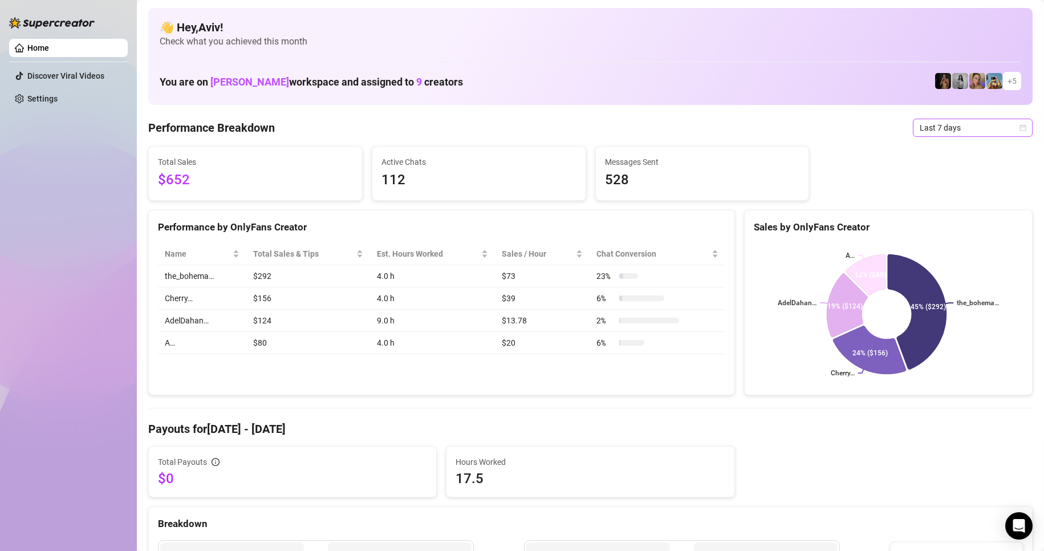
click at [976, 119] on span "Last 7 days" at bounding box center [973, 127] width 106 height 17
click at [956, 151] on div "Last 24 hours" at bounding box center [962, 150] width 101 height 13
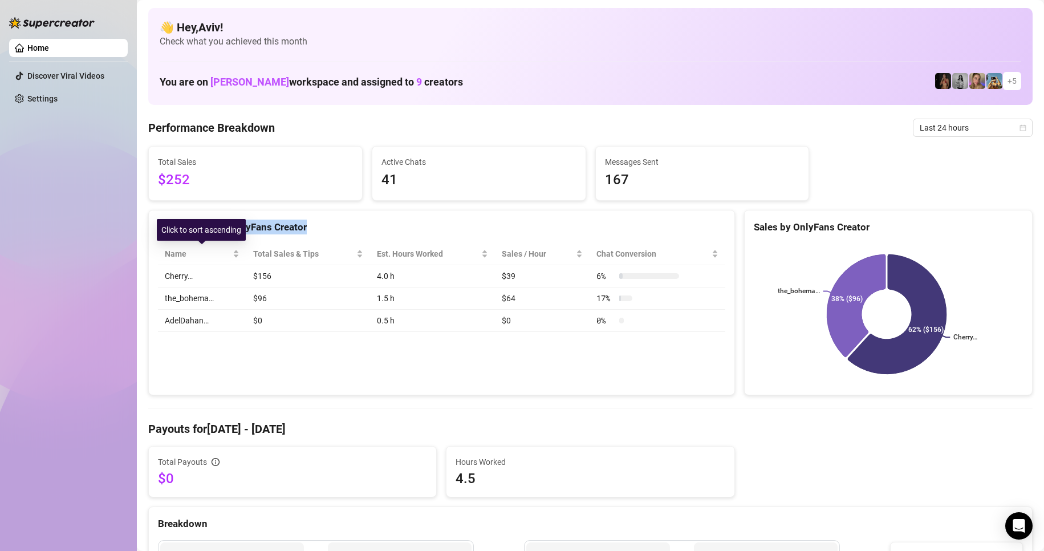
drag, startPoint x: 467, startPoint y: 346, endPoint x: 169, endPoint y: 218, distance: 324.1
click at [169, 218] on div "Performance by OnlyFans Creator Name Total Sales & Tips Est. Hours Worked Sales…" at bounding box center [441, 303] width 587 height 186
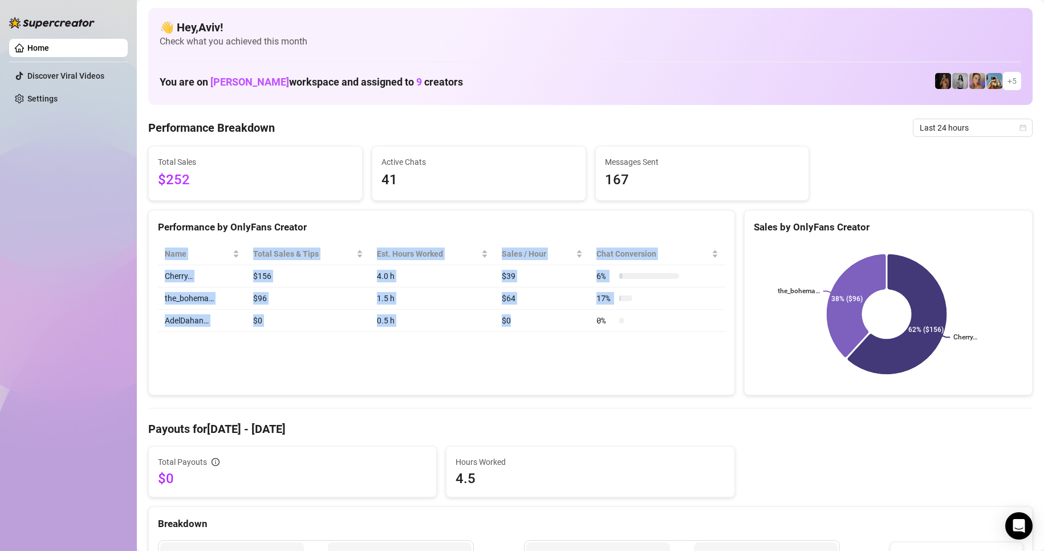
drag, startPoint x: 386, startPoint y: 355, endPoint x: 559, endPoint y: 342, distance: 173.3
click at [546, 336] on div "Performance by OnlyFans Creator Name Total Sales & Tips Est. Hours Worked Sales…" at bounding box center [441, 303] width 587 height 186
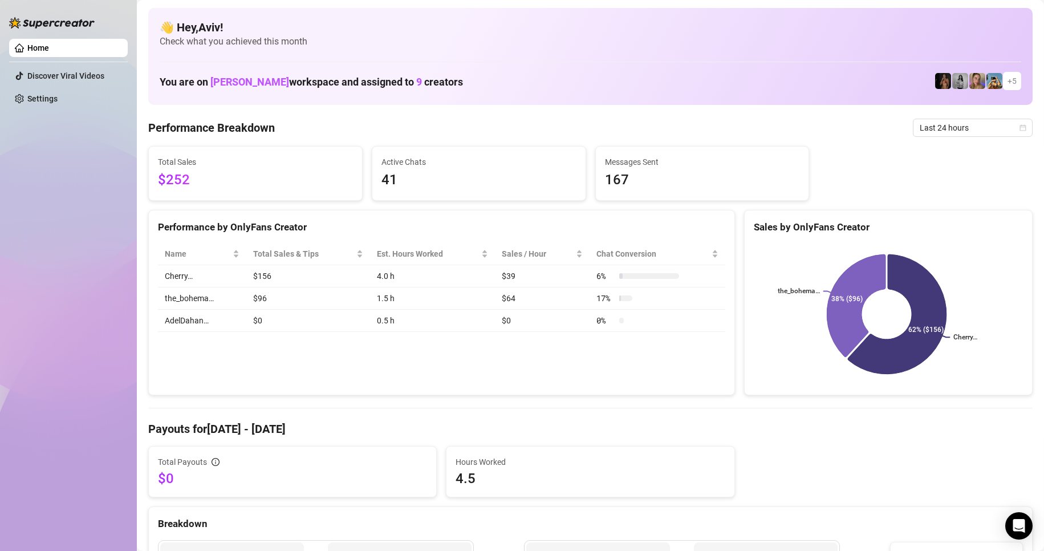
click at [580, 357] on div "Performance by OnlyFans Creator Name Total Sales & Tips Est. Hours Worked Sales…" at bounding box center [441, 303] width 587 height 186
drag, startPoint x: 324, startPoint y: 291, endPoint x: 174, endPoint y: 210, distance: 170.9
click at [174, 210] on div "Performance by OnlyFans Creator Name Total Sales & Tips Est. Hours Worked Sales…" at bounding box center [441, 303] width 587 height 186
click at [319, 367] on div "Performance by OnlyFans Creator Name Total Sales & Tips Est. Hours Worked Sales…" at bounding box center [441, 303] width 587 height 186
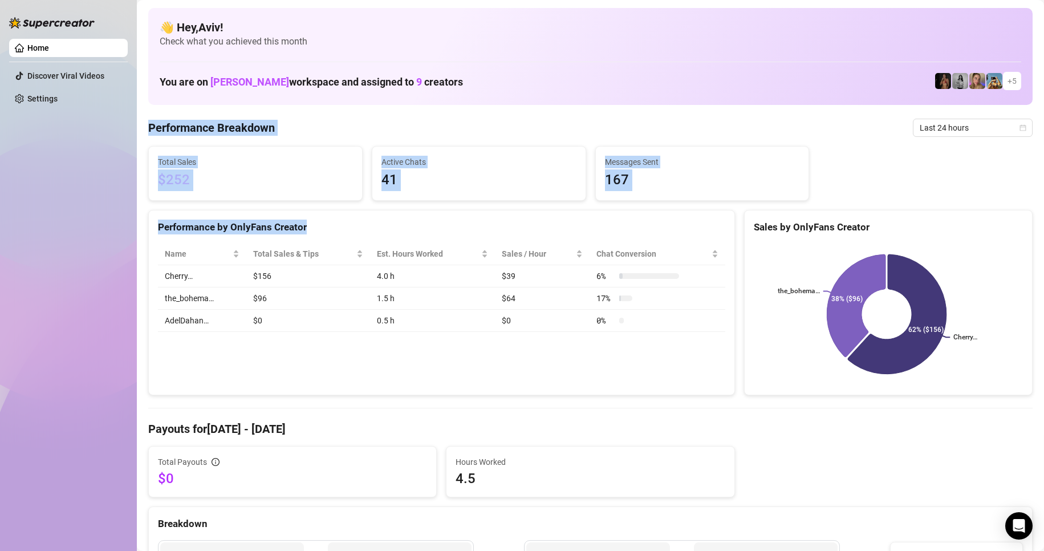
drag, startPoint x: 518, startPoint y: 310, endPoint x: 148, endPoint y: 125, distance: 413.6
click at [148, 125] on Breakdown "Performance Breakdown" at bounding box center [211, 128] width 127 height 16
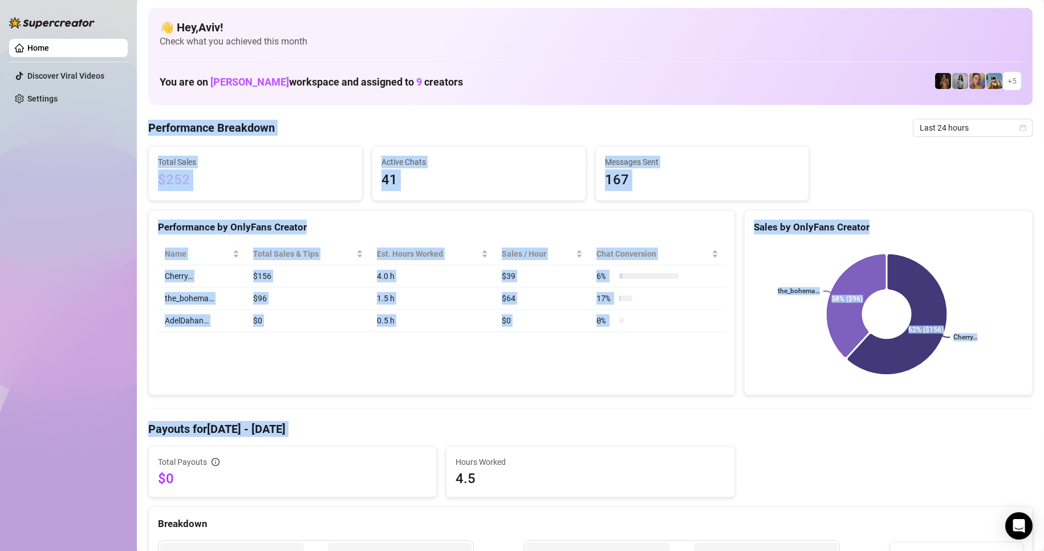
drag, startPoint x: 148, startPoint y: 125, endPoint x: 454, endPoint y: 417, distance: 423.0
click at [432, 385] on div "Performance by OnlyFans Creator Name Total Sales & Tips Est. Hours Worked Sales…" at bounding box center [441, 303] width 587 height 186
